Goal: Use online tool/utility: Use online tool/utility

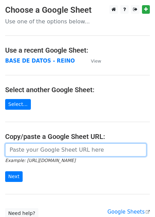
click at [21, 150] on input "url" at bounding box center [76, 149] width 142 height 13
paste input "[URL][DOMAIN_NAME]"
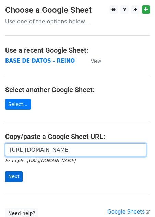
type input "[URL][DOMAIN_NAME]"
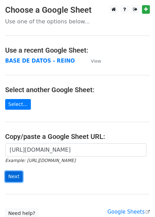
scroll to position [0, 0]
click at [14, 173] on input "Next" at bounding box center [14, 176] width 18 height 11
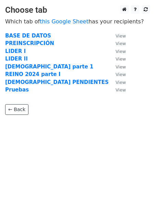
click at [23, 51] on td "LIDER I" at bounding box center [57, 51] width 104 height 8
click at [21, 51] on strong "LIDER I" at bounding box center [15, 51] width 21 height 6
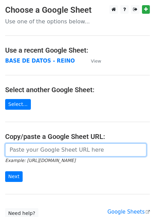
click at [56, 149] on input "url" at bounding box center [76, 149] width 142 height 13
paste input "[URL][DOMAIN_NAME]"
type input "https://docs.google.com/spreadsheets/d/1b3TYBEMnllf5Ci3sM4o6u62jg_xUN1dZfyECLEC…"
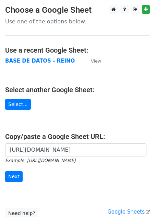
scroll to position [0, 0]
click at [13, 169] on form "https://docs.google.com/spreadsheets/d/1b3TYBEMnllf5Ci3sM4o6u62jg_xUN1dZfyECLEC…" at bounding box center [77, 162] width 145 height 39
click at [13, 176] on input "Next" at bounding box center [14, 176] width 18 height 11
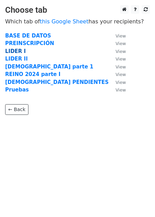
click at [15, 49] on strong "LIDER I" at bounding box center [15, 51] width 21 height 6
